Goal: Information Seeking & Learning: Find specific fact

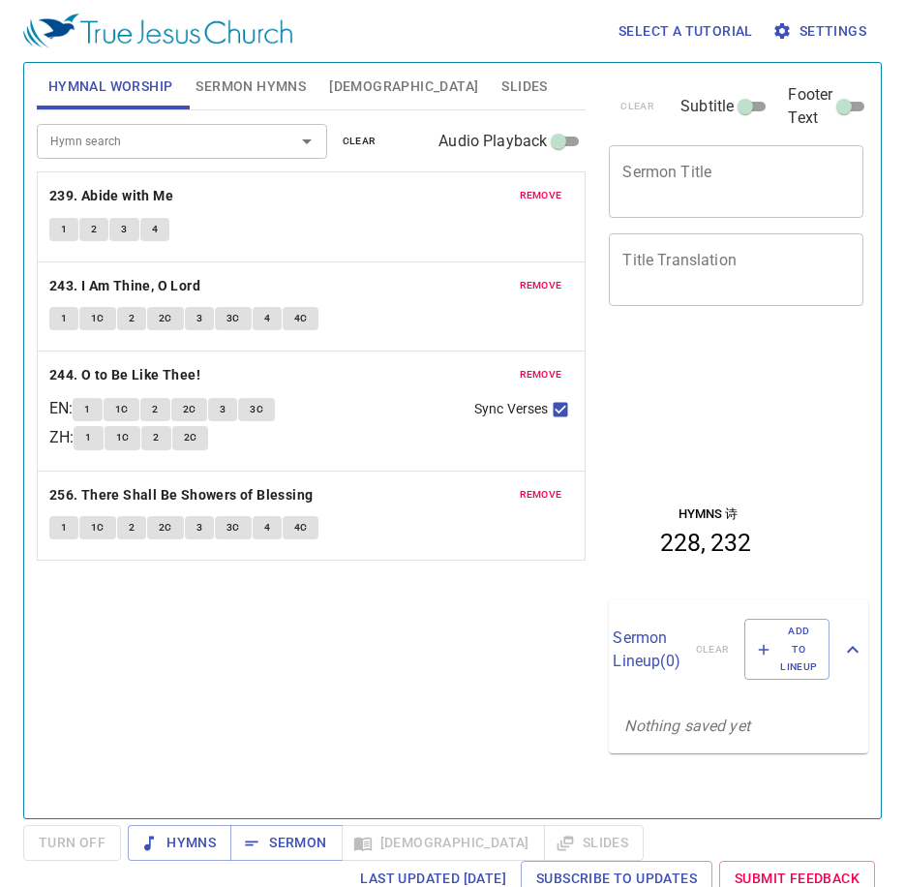
click at [522, 204] on span "remove" at bounding box center [541, 195] width 43 height 17
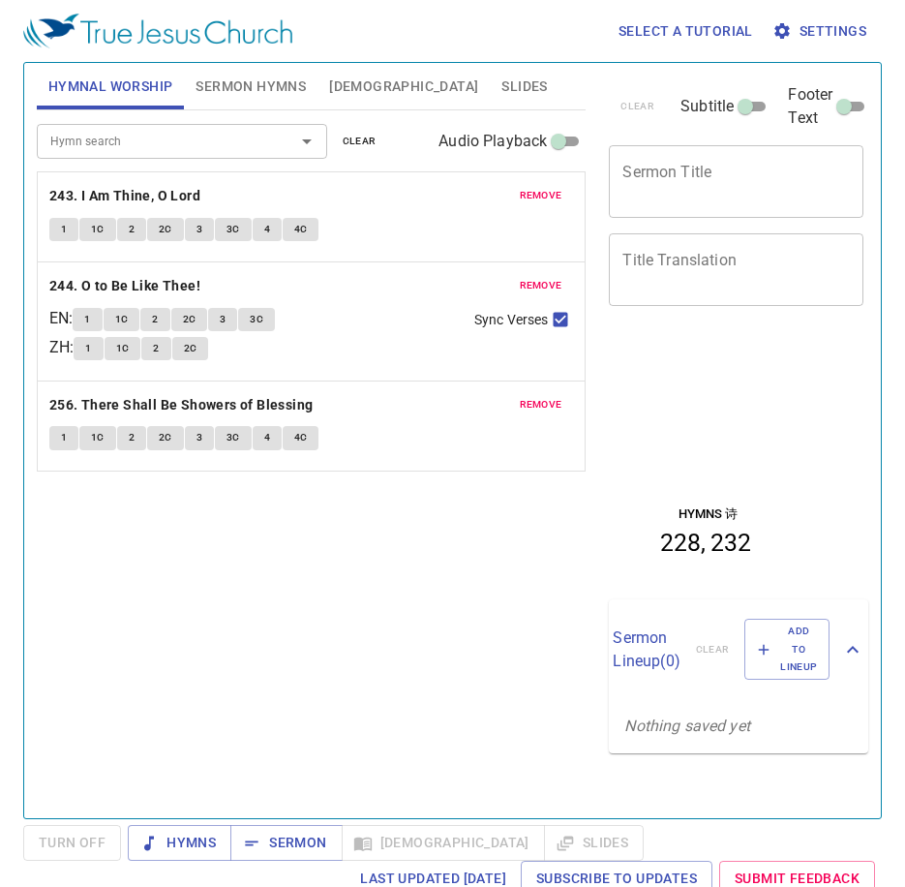
click at [522, 204] on span "remove" at bounding box center [541, 195] width 43 height 17
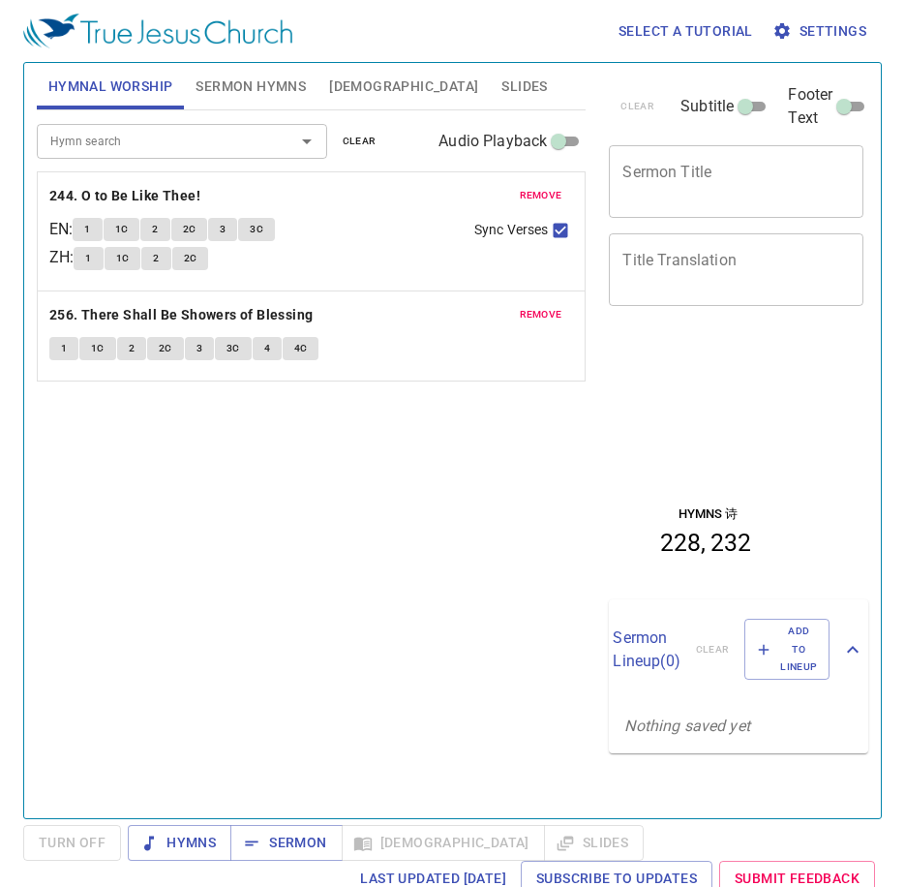
click at [522, 204] on span "remove" at bounding box center [541, 195] width 43 height 17
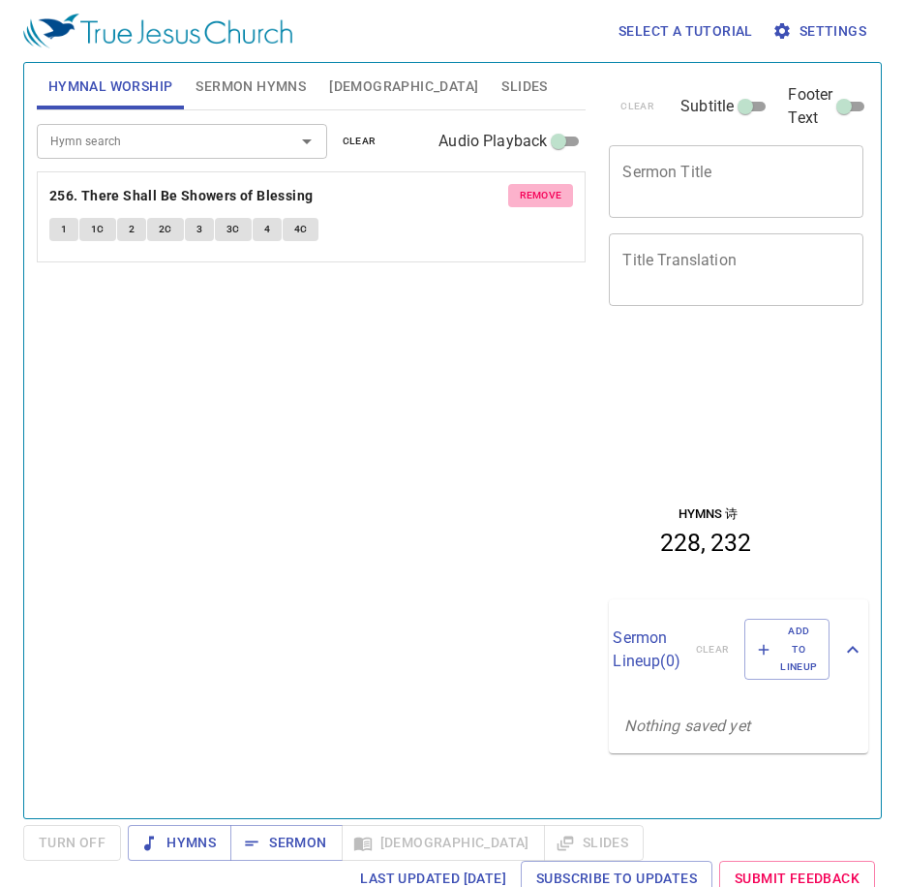
click at [520, 204] on span "remove" at bounding box center [541, 195] width 43 height 17
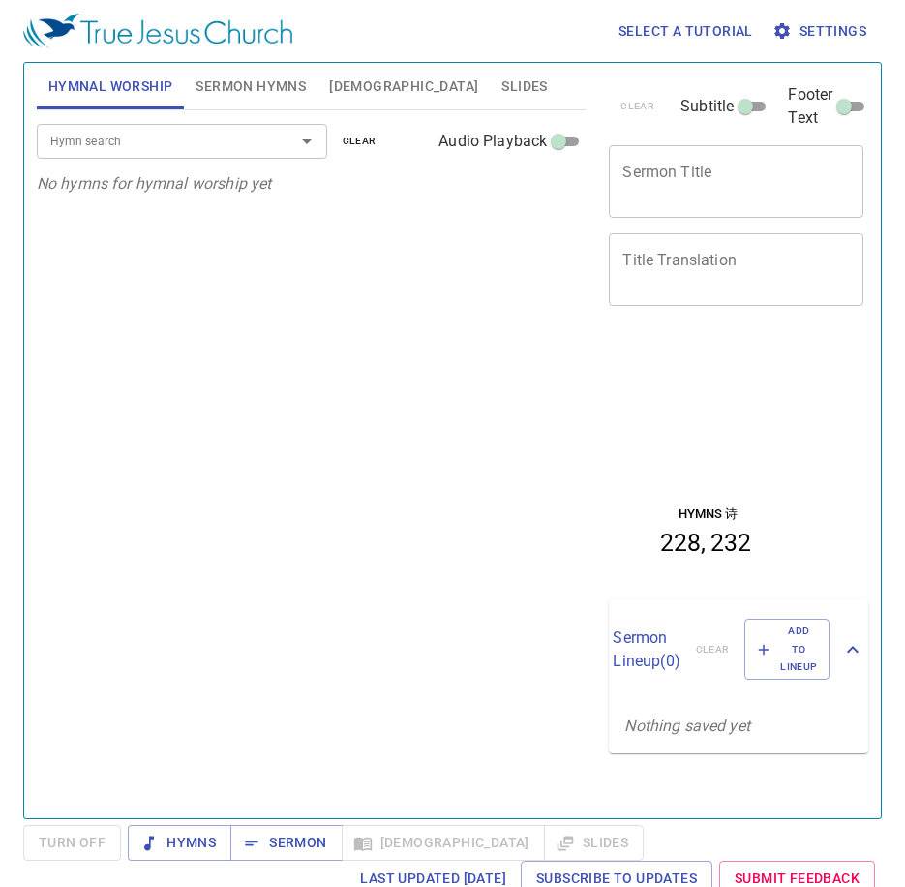
click at [275, 72] on button "Sermon Hymns" at bounding box center [251, 86] width 134 height 46
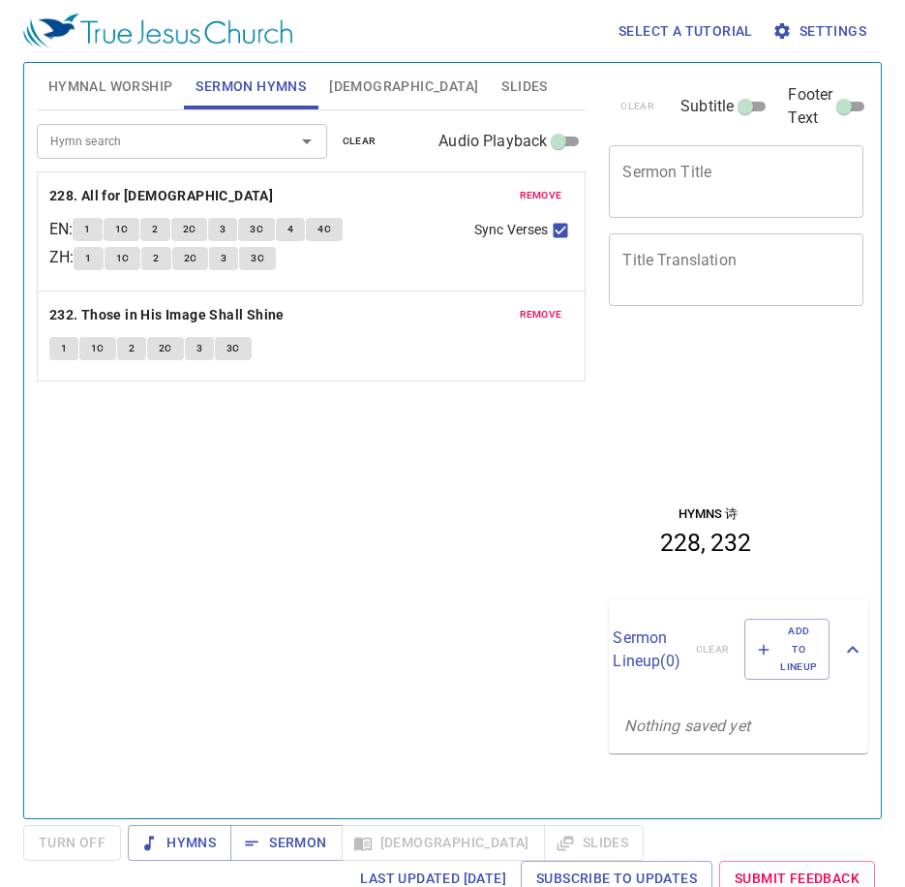
click at [538, 180] on div "remove 228. All for Jesus EN : 1 1C 2 2C 3 3C 4 4C ZH : 1 1C 2 2C 3 3C Sync Ver…" at bounding box center [312, 231] width 548 height 118
click at [540, 198] on span "remove" at bounding box center [541, 195] width 43 height 17
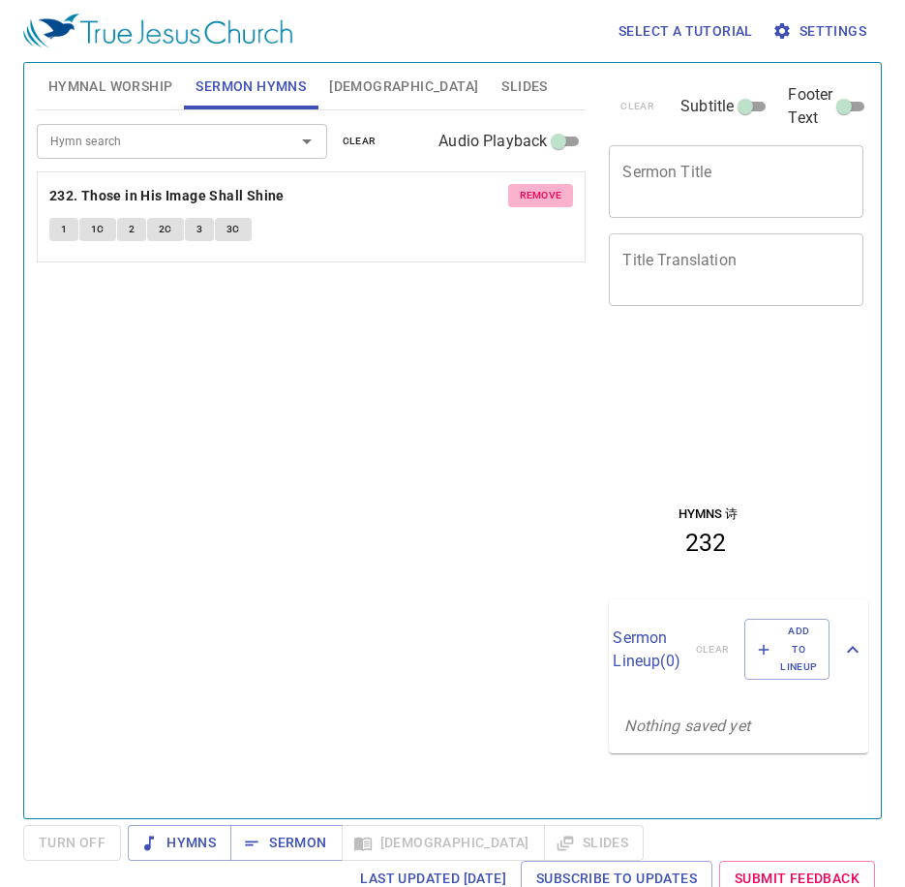
click at [540, 198] on span "remove" at bounding box center [541, 195] width 43 height 17
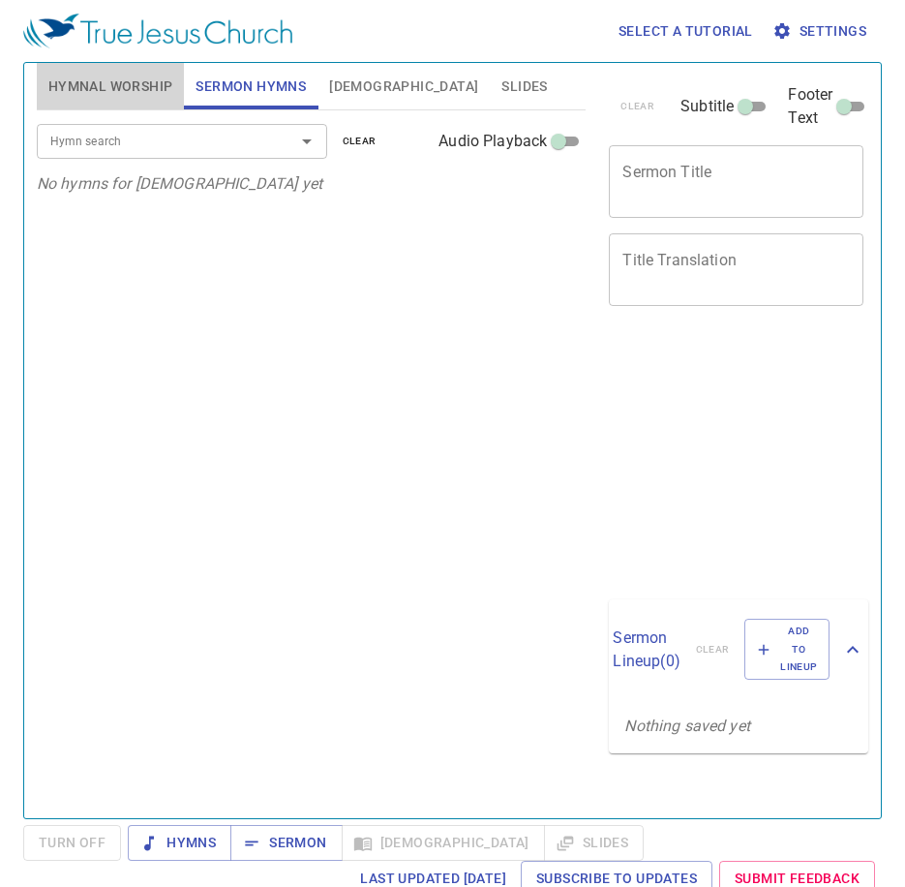
click at [126, 77] on span "Hymnal Worship" at bounding box center [110, 87] width 125 height 24
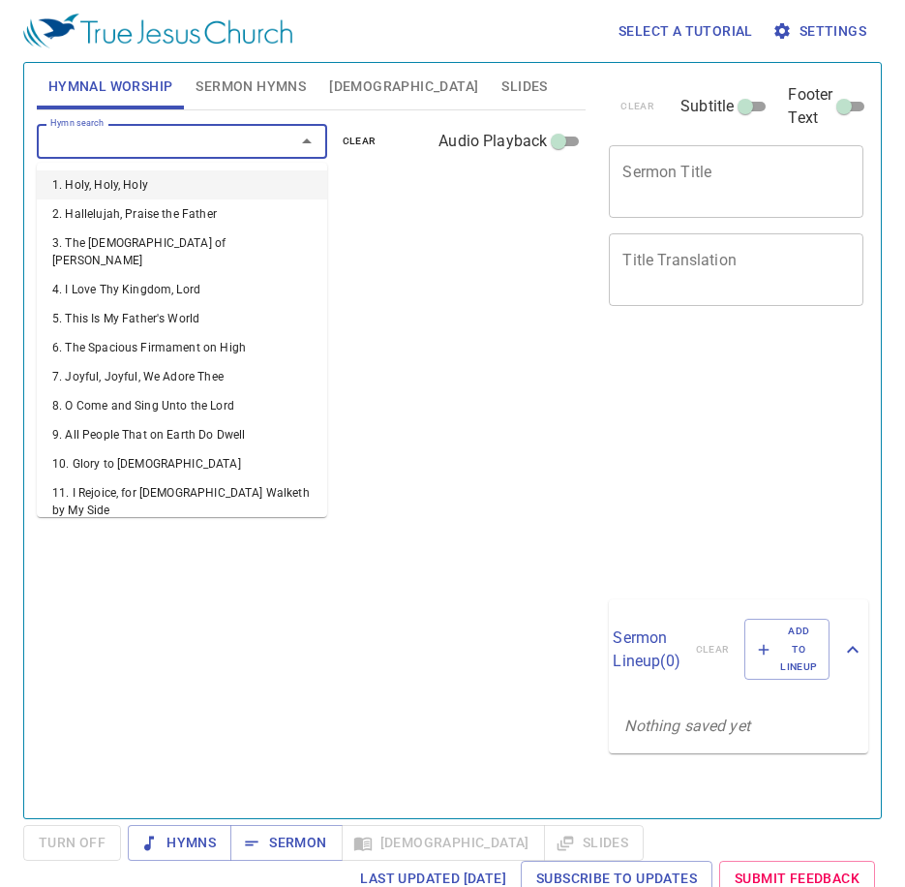
click at [238, 139] on input "Hymn search" at bounding box center [154, 141] width 222 height 22
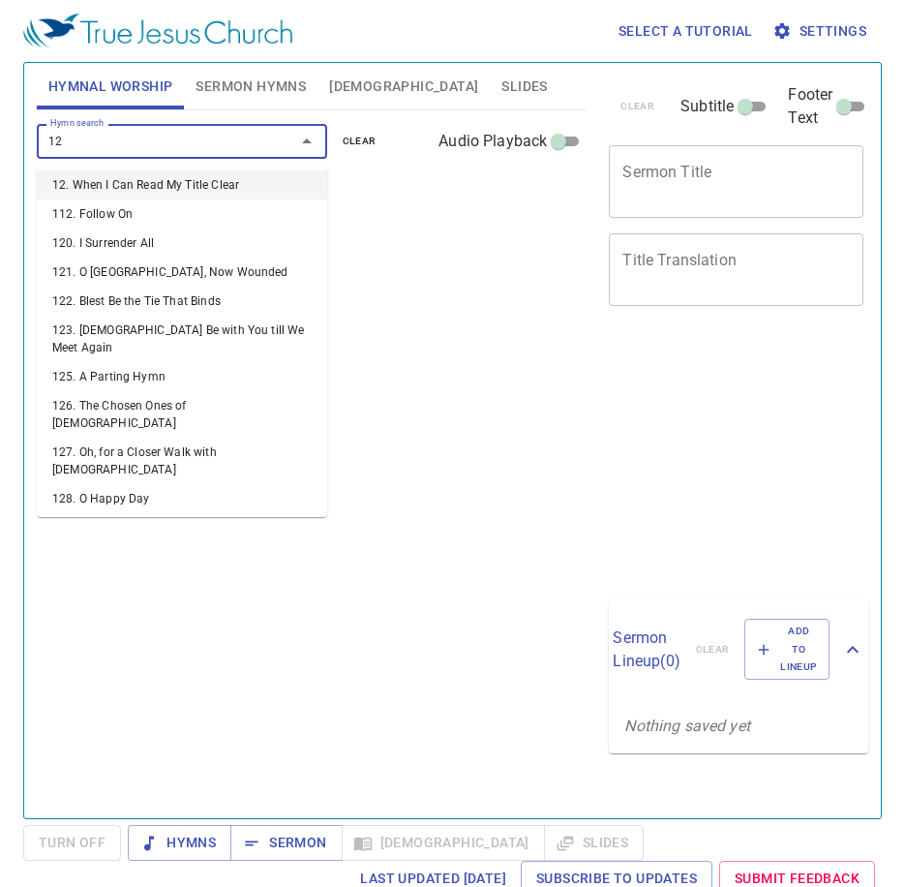
type input "125"
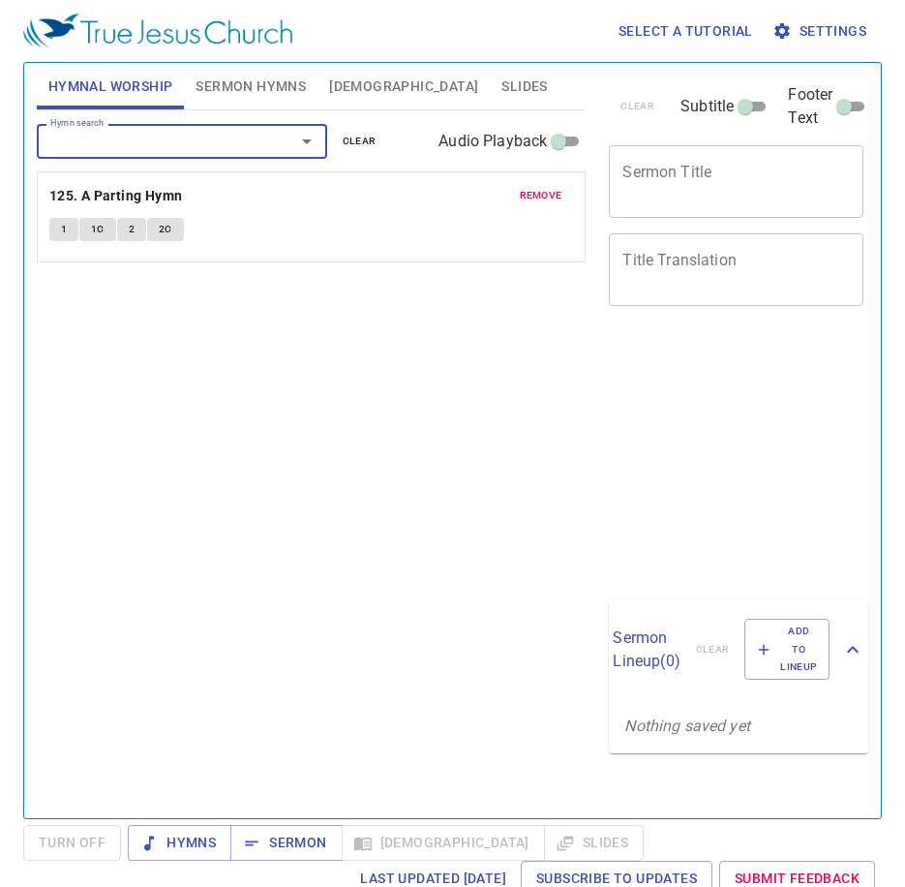
click at [69, 231] on button "1" at bounding box center [63, 229] width 29 height 23
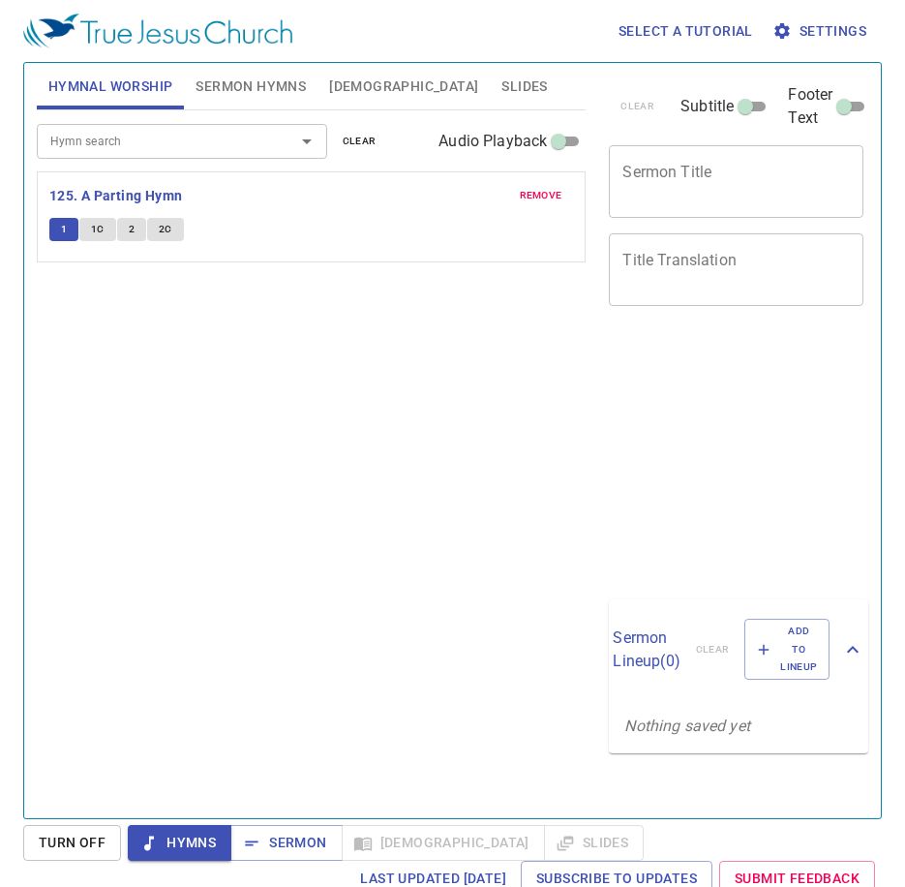
click at [189, 136] on input "Hymn search" at bounding box center [154, 141] width 222 height 22
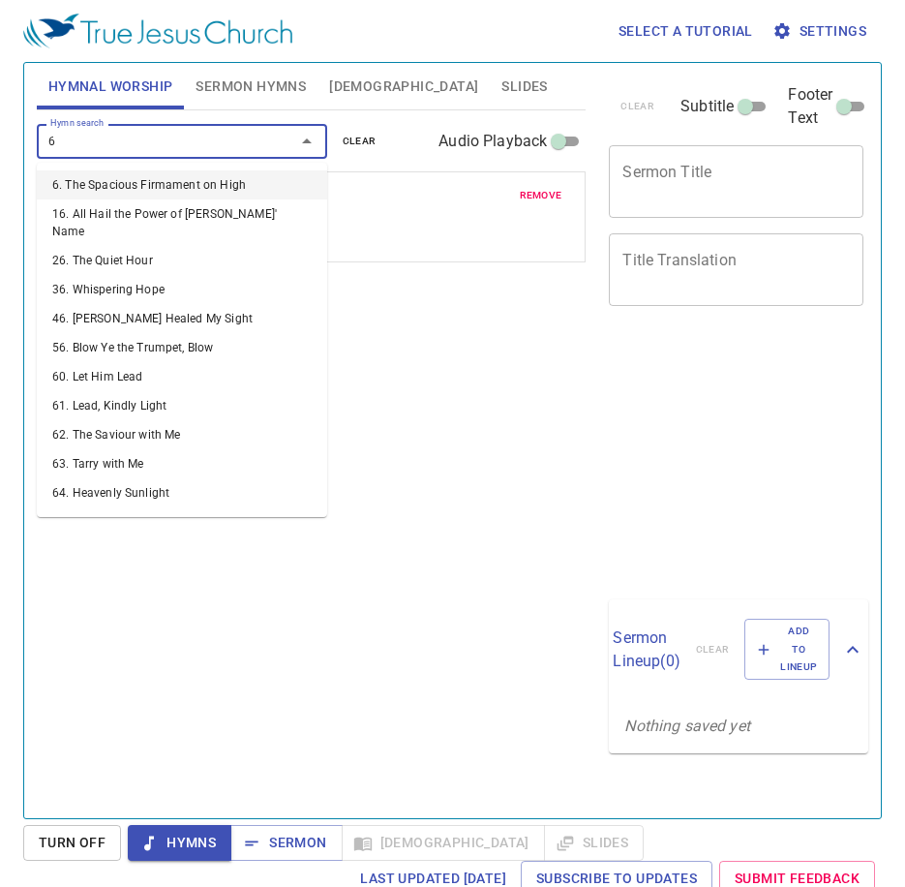
type input "67"
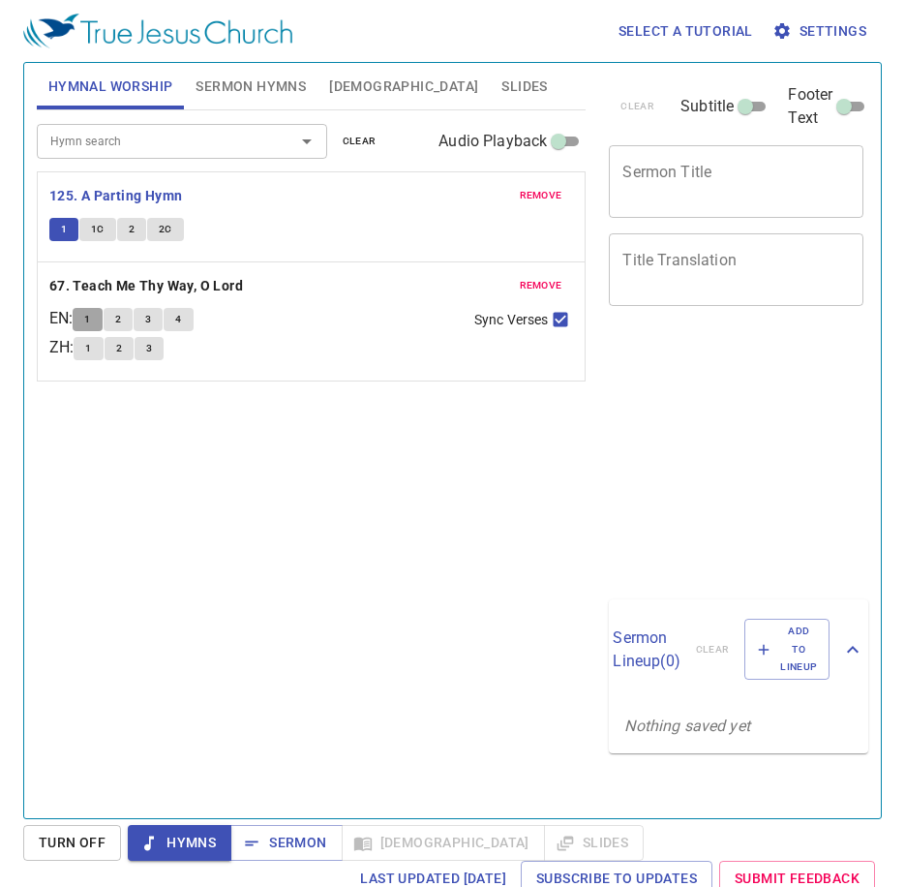
click at [90, 321] on span "1" at bounding box center [87, 319] width 6 height 17
click at [411, 594] on div "Hymn search Hymn search clear Audio Playback remove 125. A Parting Hymn 1 1C 2 …" at bounding box center [312, 455] width 550 height 691
click at [243, 704] on div "Hymn search Hymn search clear Audio Playback remove 125. A Parting Hymn 1 1C 2 …" at bounding box center [312, 455] width 550 height 691
click at [381, 554] on div "Hymn search Hymn search clear Audio Playback remove 125. A Parting Hymn 1 1C 2 …" at bounding box center [312, 455] width 550 height 691
click at [206, 128] on div "Hymn search Hymn search clear Audio Playback" at bounding box center [312, 141] width 550 height 62
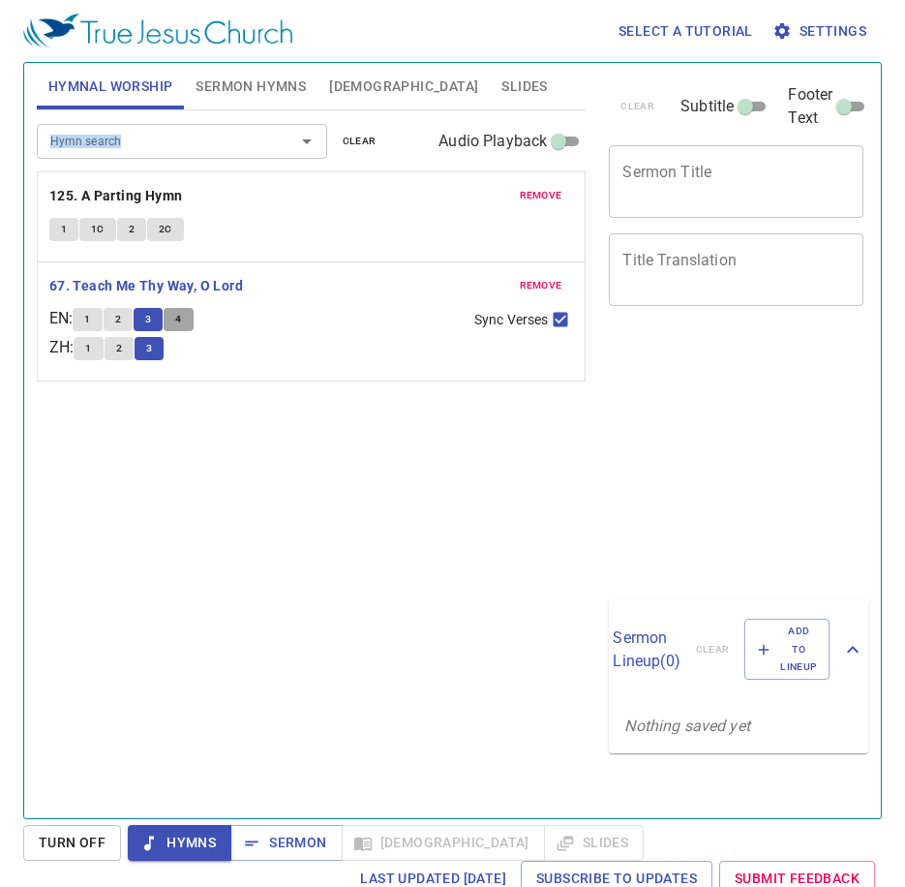
drag, startPoint x: 206, startPoint y: 128, endPoint x: 191, endPoint y: 323, distance: 196.2
click at [191, 323] on button "4" at bounding box center [178, 319] width 29 height 23
click at [350, 433] on div "Hymn search Hymn search clear Audio Playback remove 125. A Parting Hymn 1 1C 2 …" at bounding box center [312, 455] width 550 height 691
click at [277, 153] on div at bounding box center [293, 141] width 50 height 27
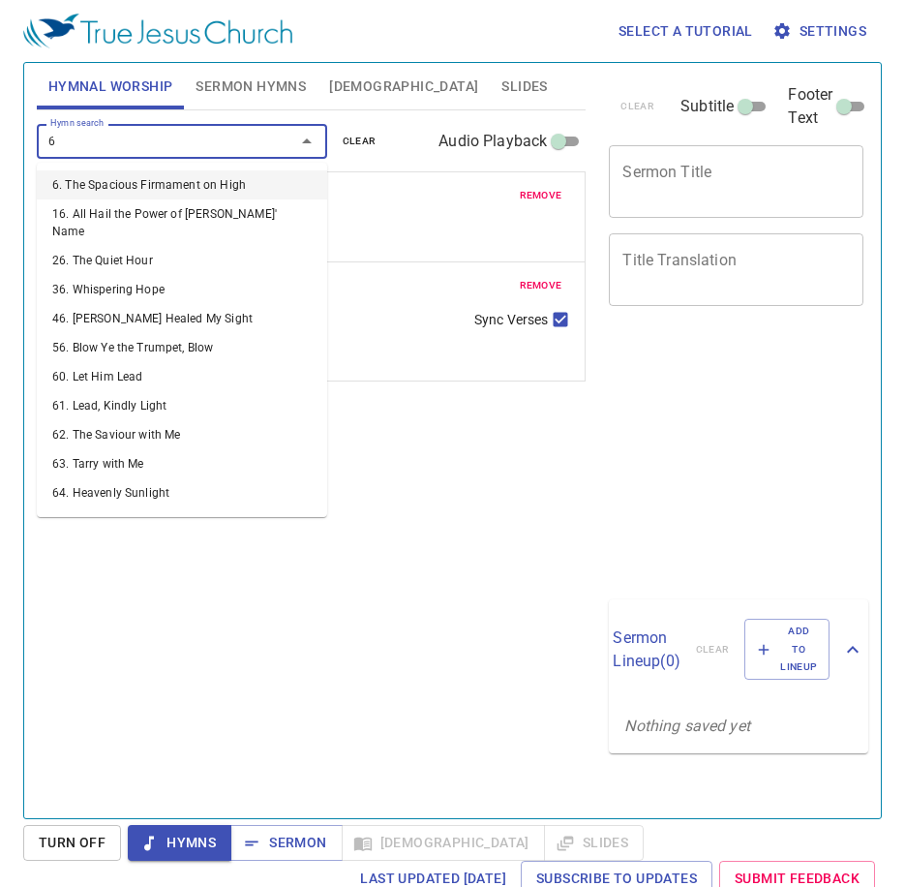
type input "68"
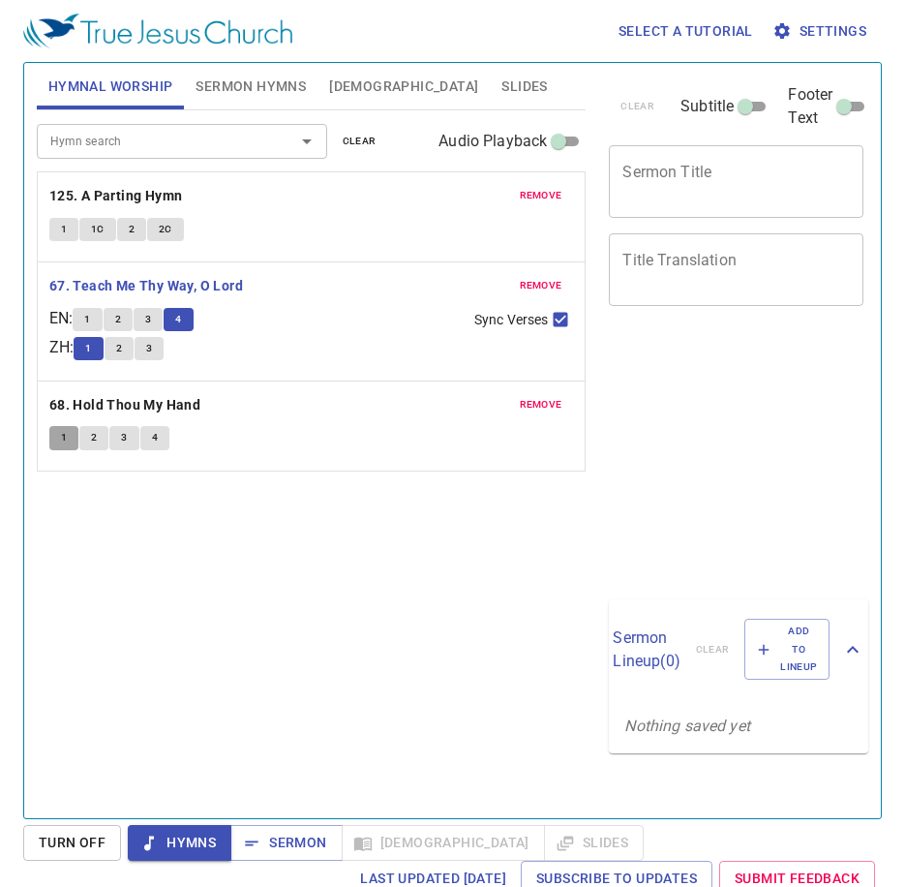
click at [59, 431] on button "1" at bounding box center [63, 437] width 29 height 23
click at [547, 202] on span "remove" at bounding box center [541, 195] width 43 height 17
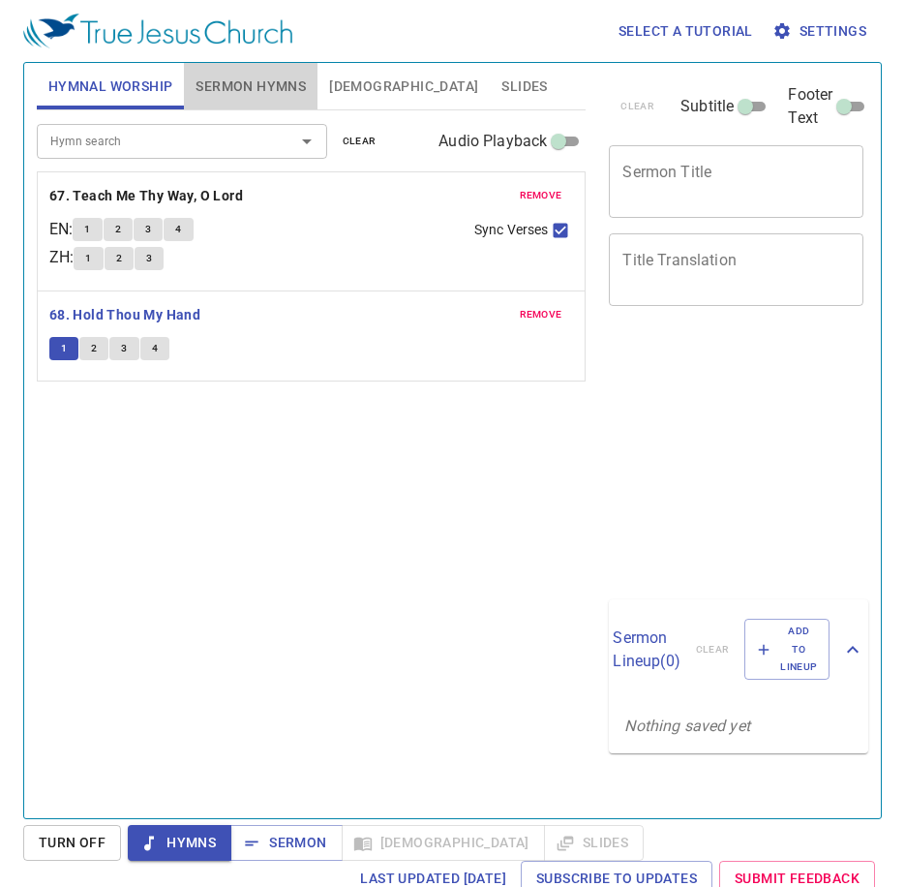
click at [217, 95] on span "Sermon Hymns" at bounding box center [251, 87] width 110 height 24
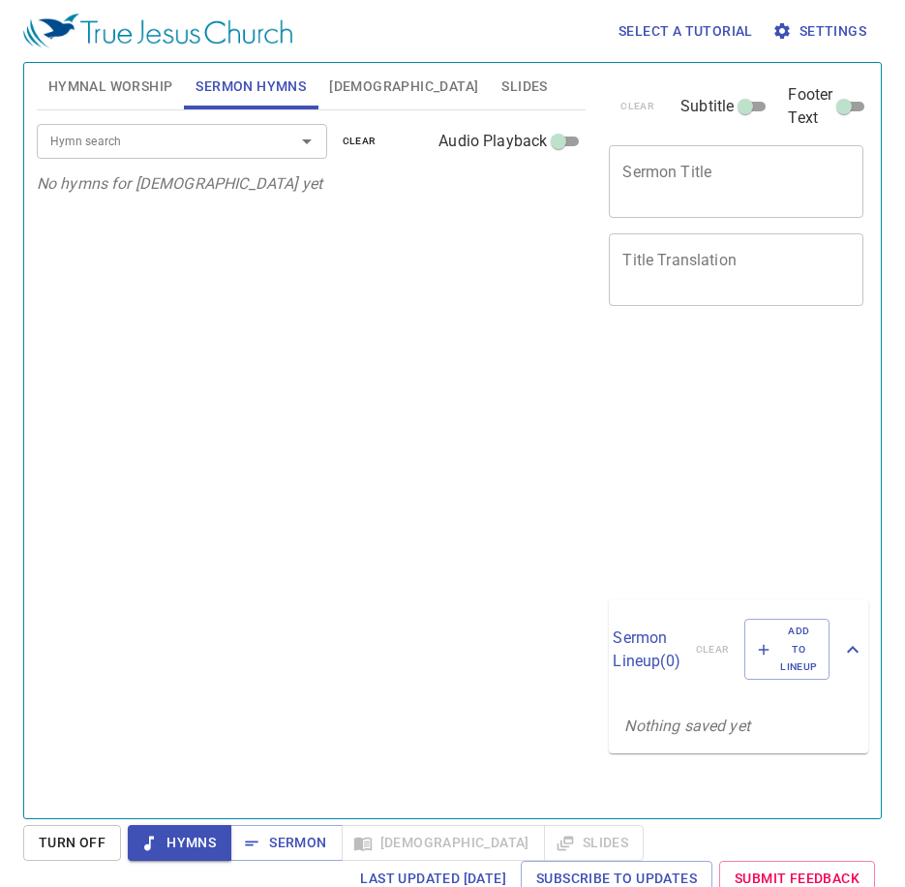
click at [490, 100] on button "Slides" at bounding box center [524, 86] width 69 height 46
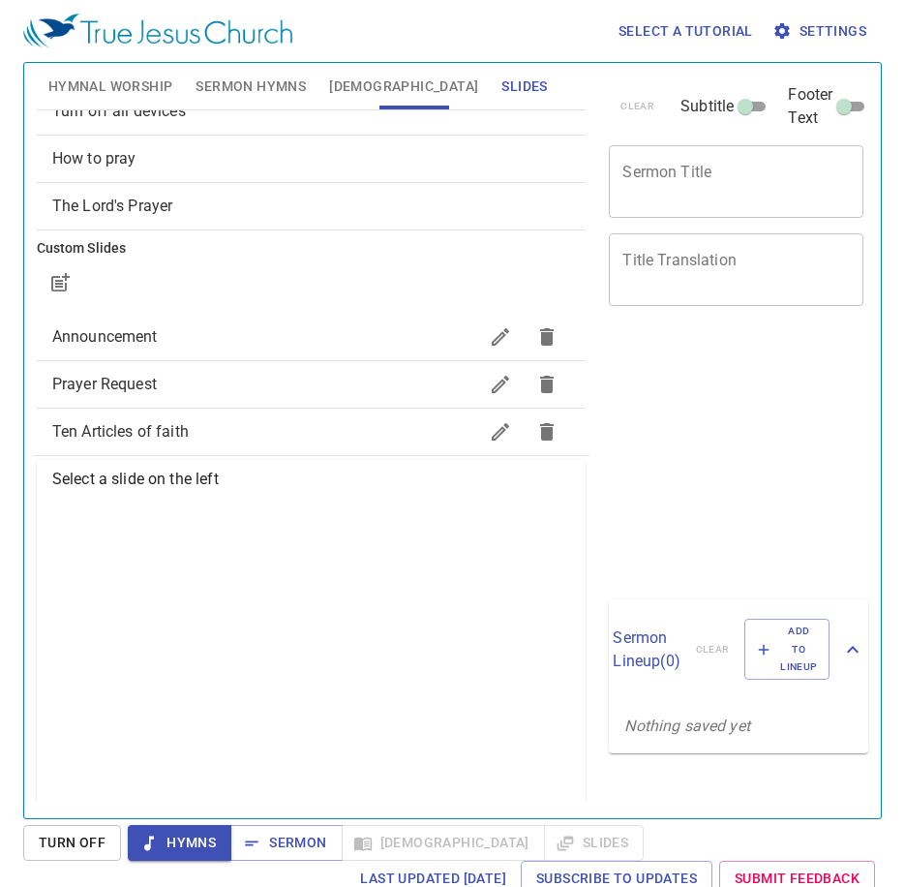
scroll to position [97, 0]
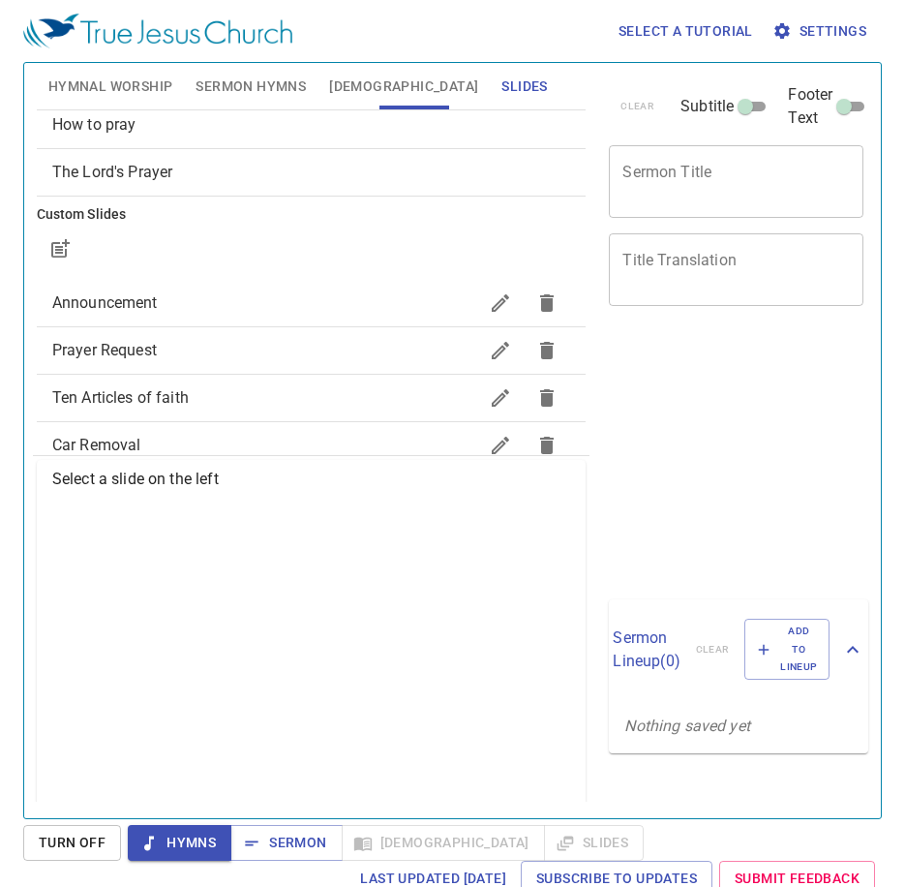
click at [200, 355] on span "Prayer Request" at bounding box center [265, 350] width 426 height 23
click at [92, 81] on span "Hymnal Worship" at bounding box center [110, 87] width 125 height 24
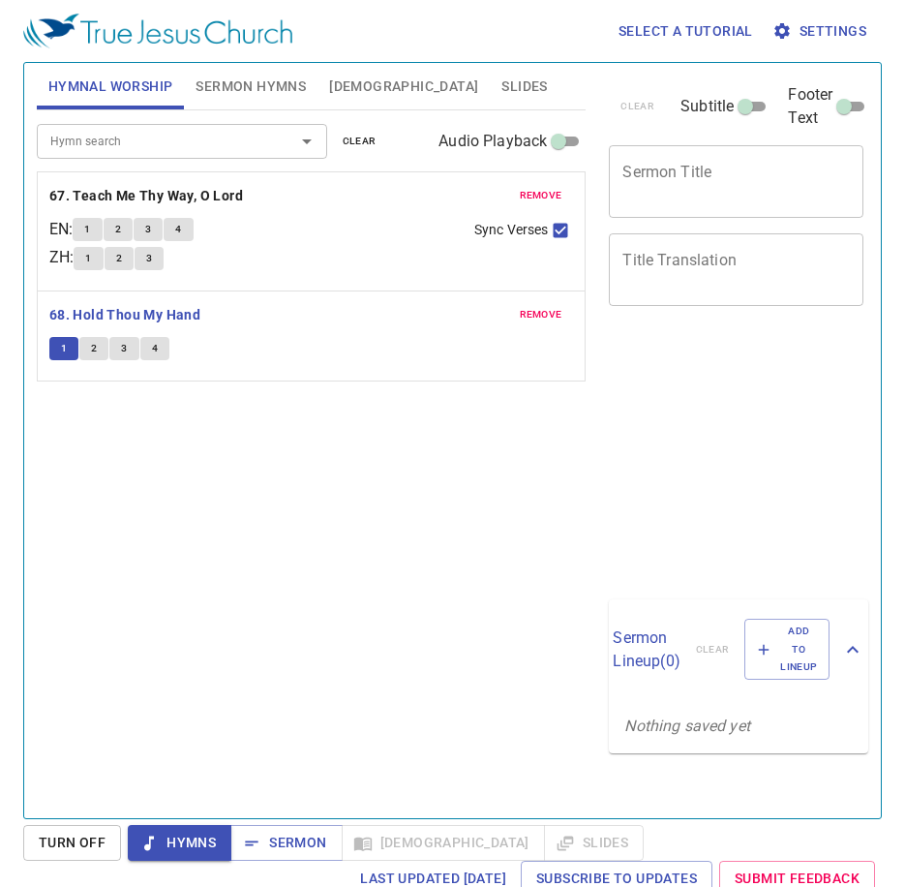
click at [498, 715] on div "Hymn search Hymn search clear Audio Playback remove 67. Teach Me Thy Way, O Lor…" at bounding box center [312, 455] width 550 height 691
drag, startPoint x: 422, startPoint y: 694, endPoint x: 415, endPoint y: 681, distance: 15.2
click at [420, 691] on div "Hymn search Hymn search clear Audio Playback remove 67. Teach Me Thy Way, O Lor…" at bounding box center [312, 455] width 550 height 691
click at [119, 353] on button "3" at bounding box center [123, 348] width 29 height 23
click at [278, 630] on div "Hymn search Hymn search clear Audio Playback remove 67. Teach Me Thy Way, O Lor…" at bounding box center [312, 455] width 550 height 691
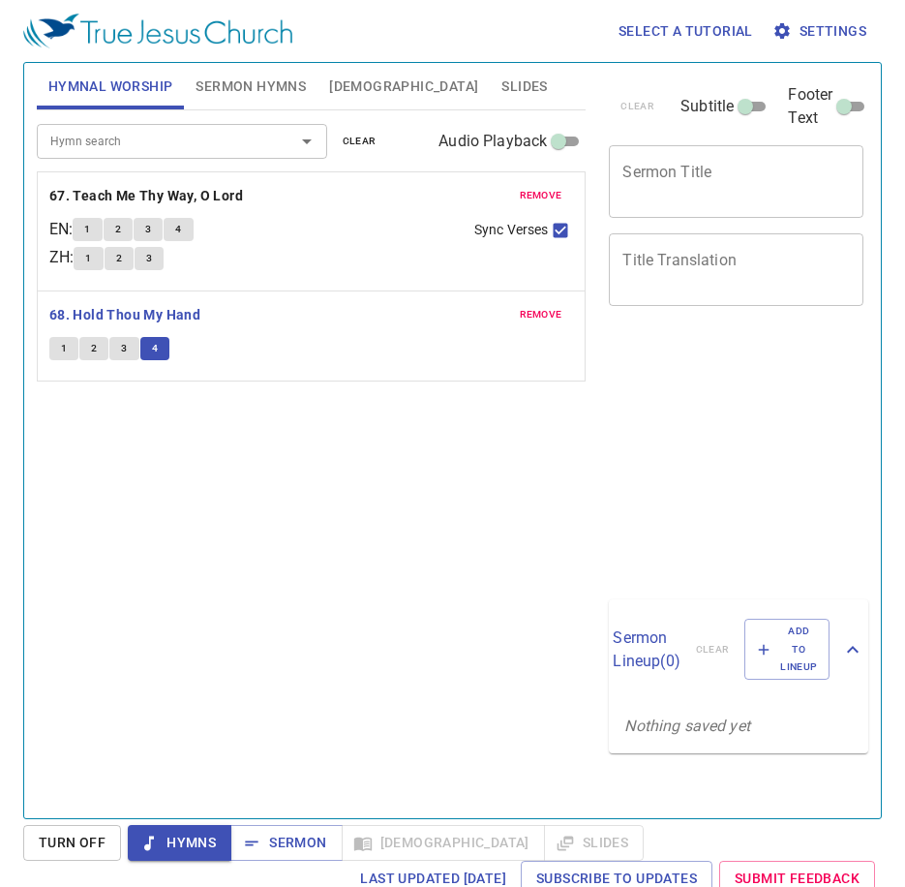
click at [210, 155] on div "Hymn search" at bounding box center [182, 141] width 290 height 34
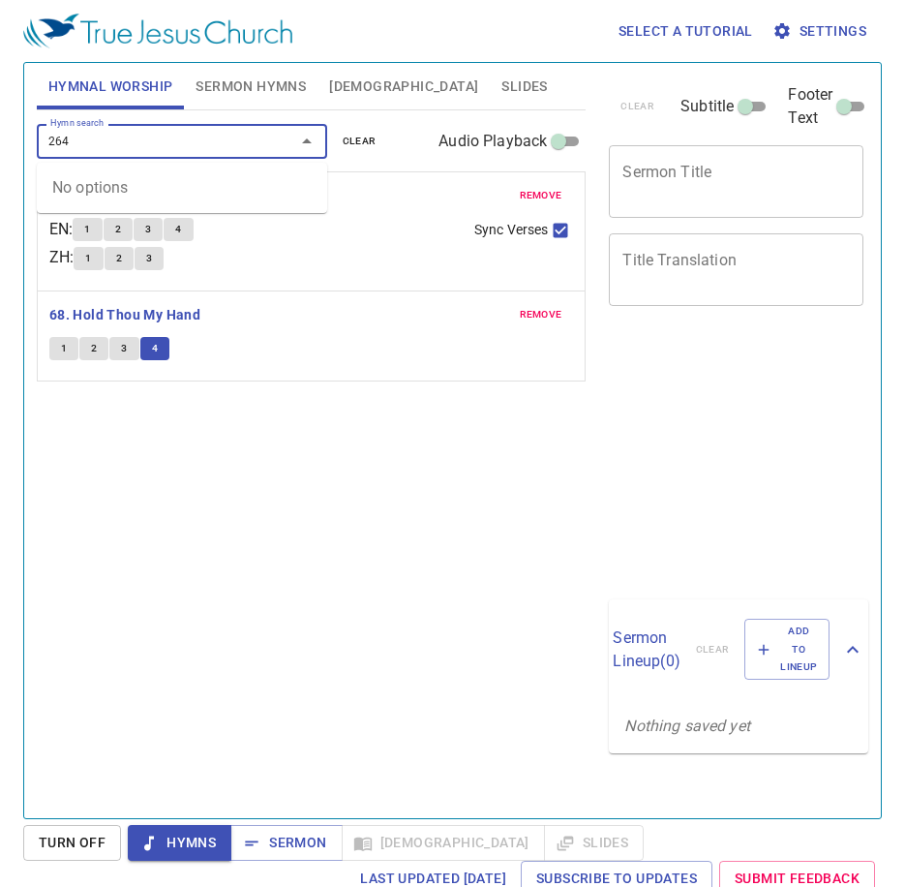
drag, startPoint x: 57, startPoint y: 144, endPoint x: 39, endPoint y: 158, distance: 22.9
click at [34, 157] on div "Hymnal Worship Sermon Hymns Bible Slides Hymn search 264 Hymn search clear Audi…" at bounding box center [311, 432] width 565 height 755
click at [50, 138] on input "264" at bounding box center [154, 141] width 222 height 22
type input "264"
click at [175, 178] on li "264. Pass Me Not, O Gentle Saviour" at bounding box center [182, 184] width 290 height 29
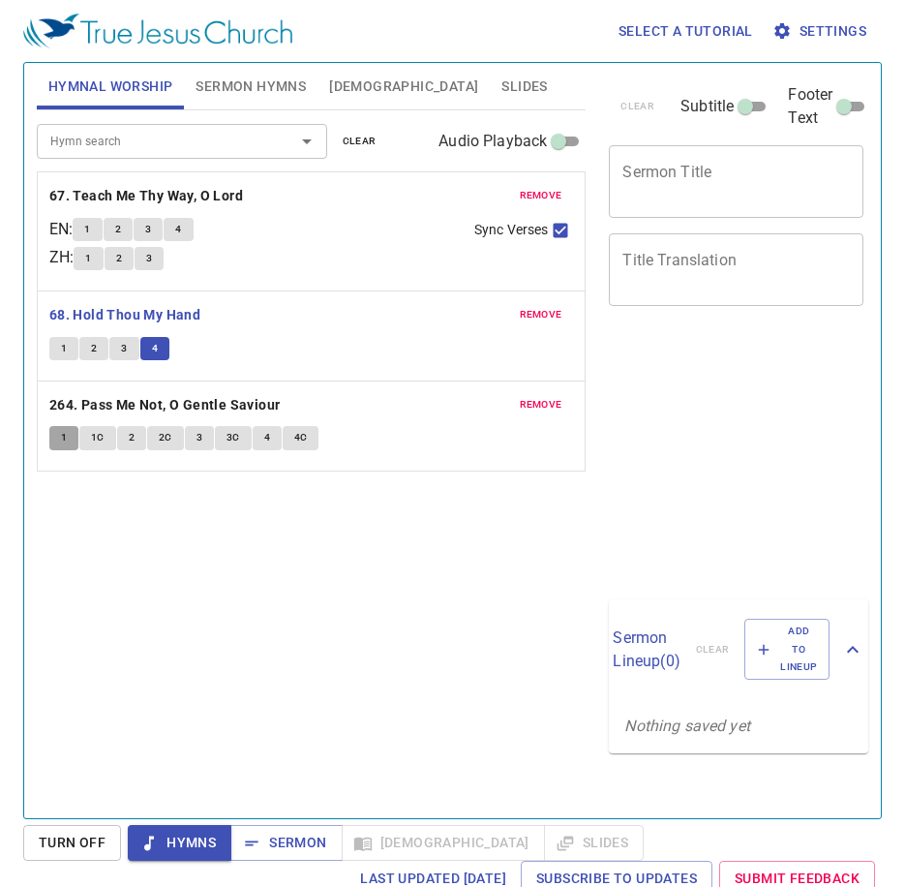
click at [64, 438] on span "1" at bounding box center [64, 437] width 6 height 17
click at [131, 554] on div "Hymn search Hymn search clear Audio Playback remove 67. Teach Me Thy Way, O Lor…" at bounding box center [312, 455] width 550 height 691
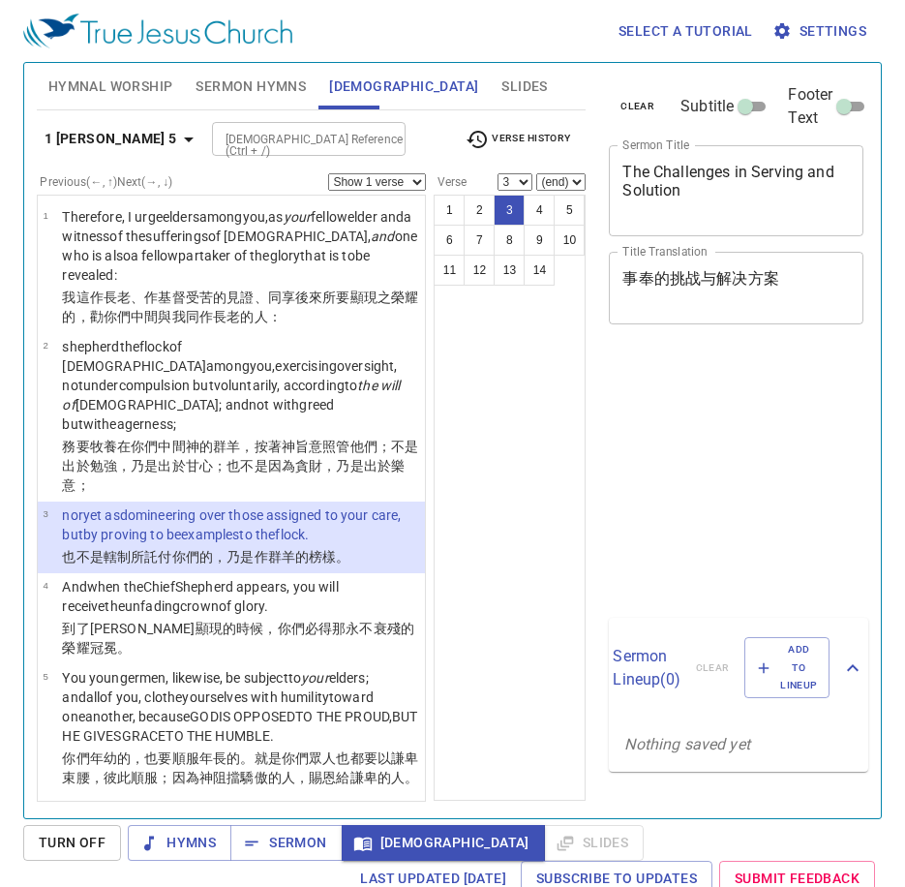
select select "3"
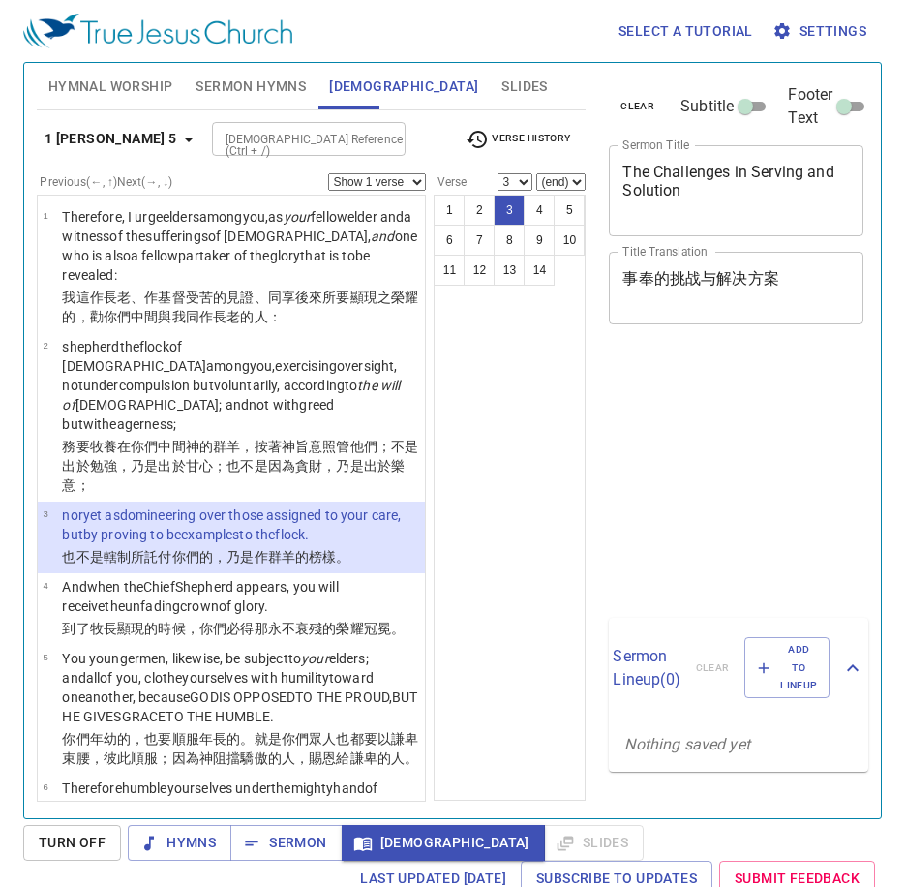
select select "3"
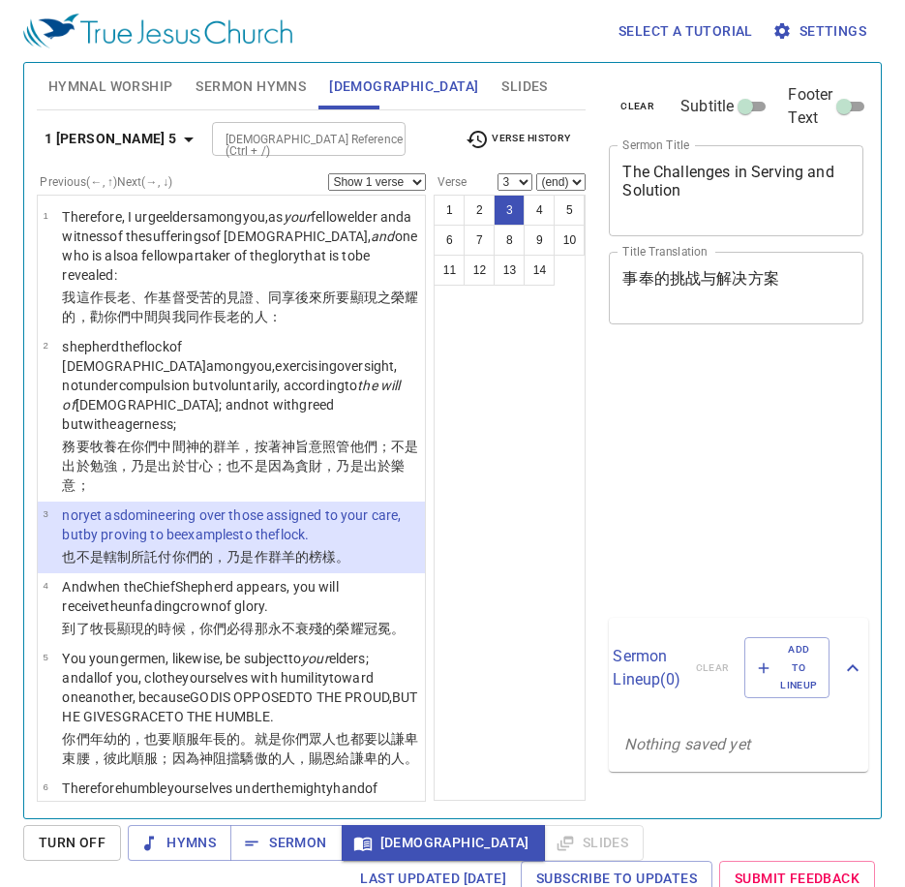
select select "3"
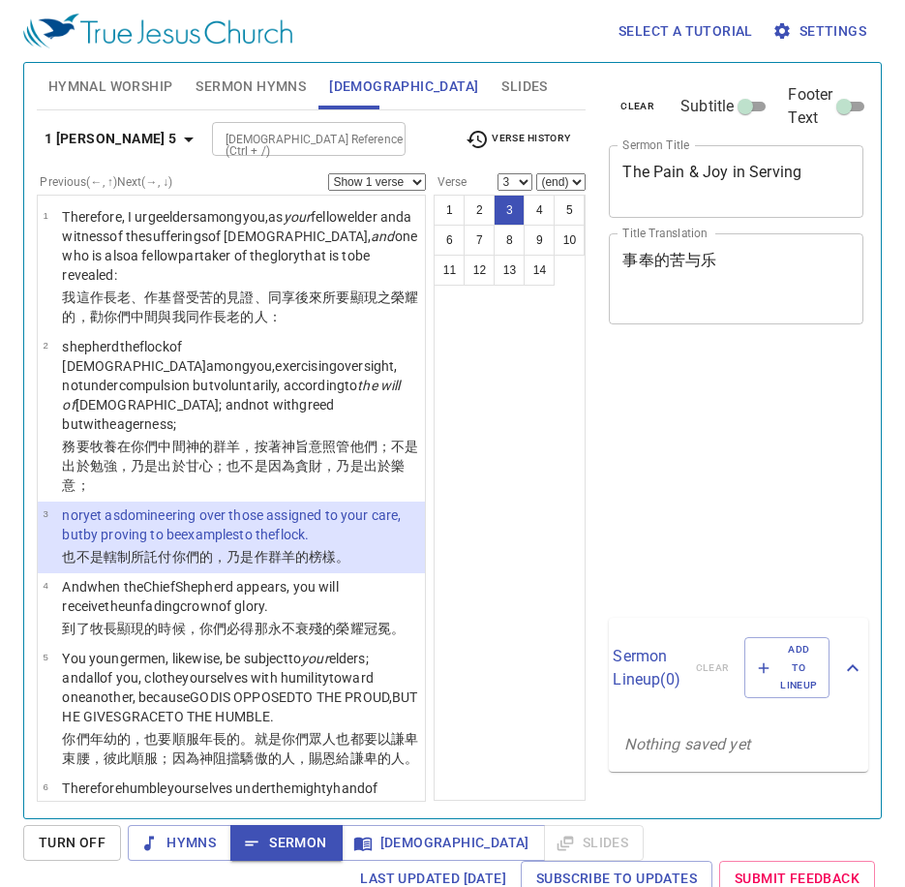
select select "3"
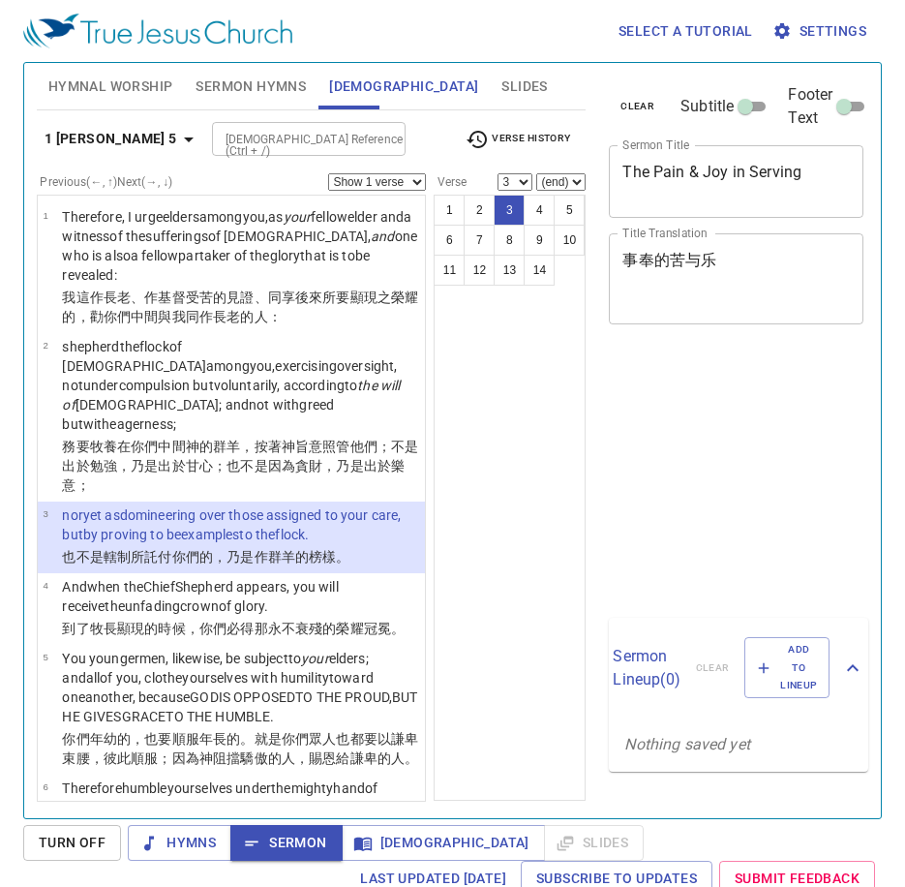
select select "3"
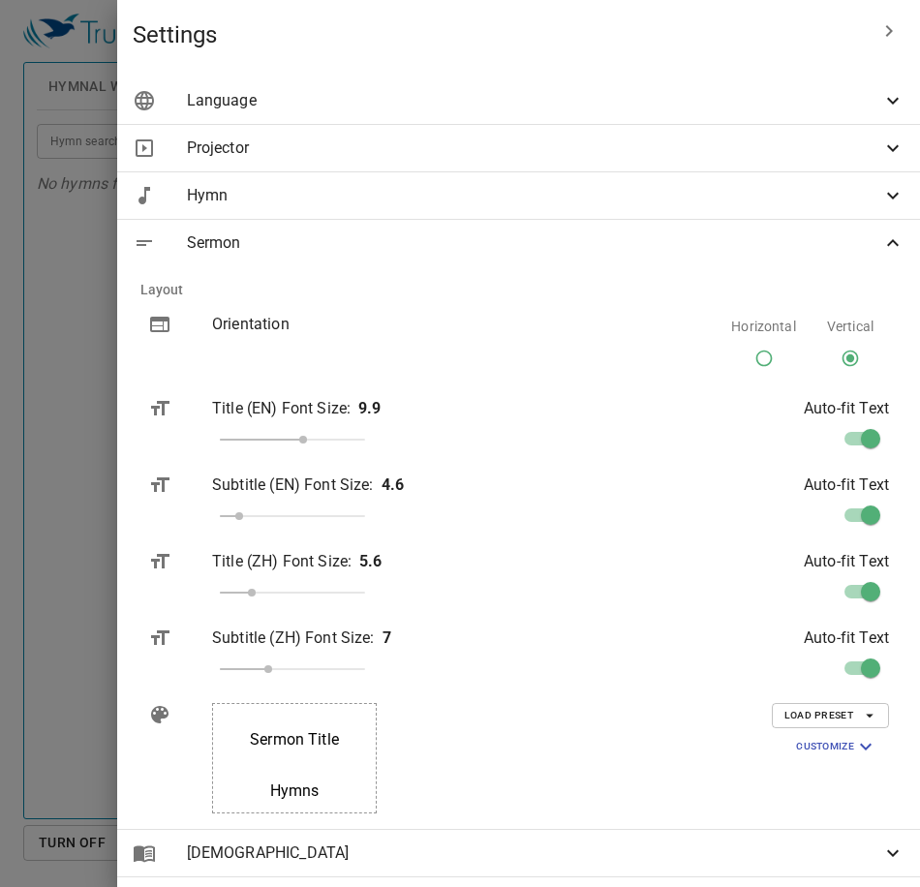
scroll to position [97, 0]
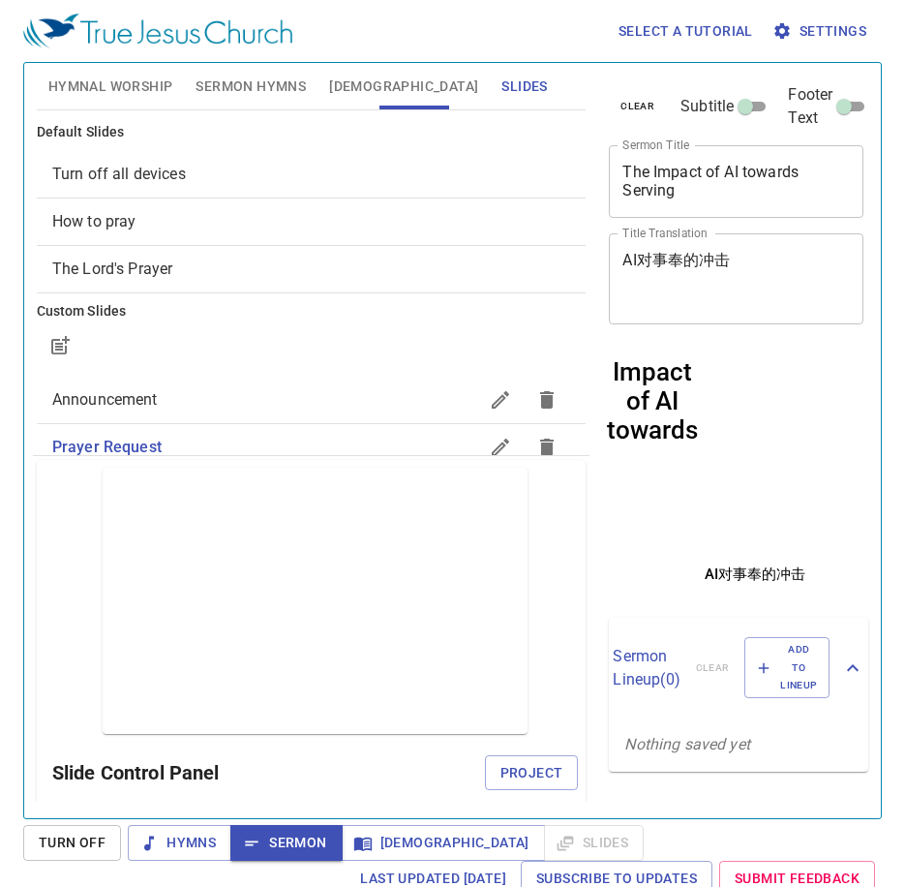
scroll to position [97, 0]
